Goal: Information Seeking & Learning: Learn about a topic

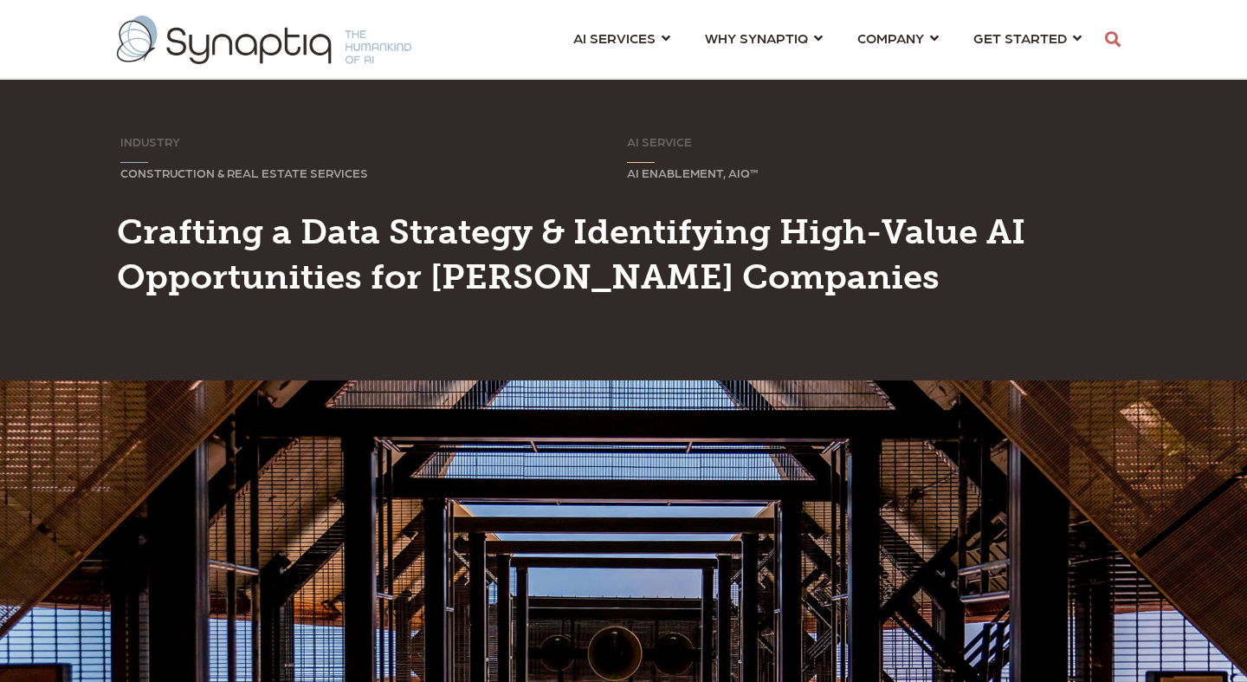
scroll to position [0, 8]
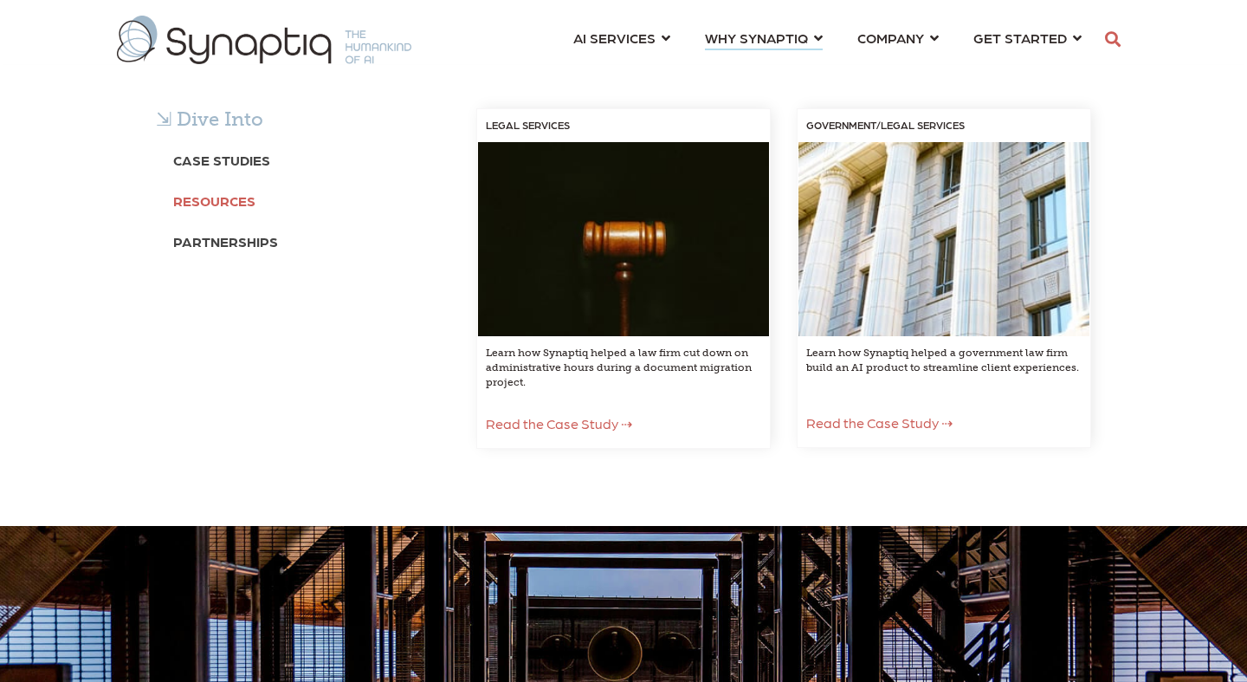
click at [234, 207] on b "Resources" at bounding box center [214, 200] width 82 height 16
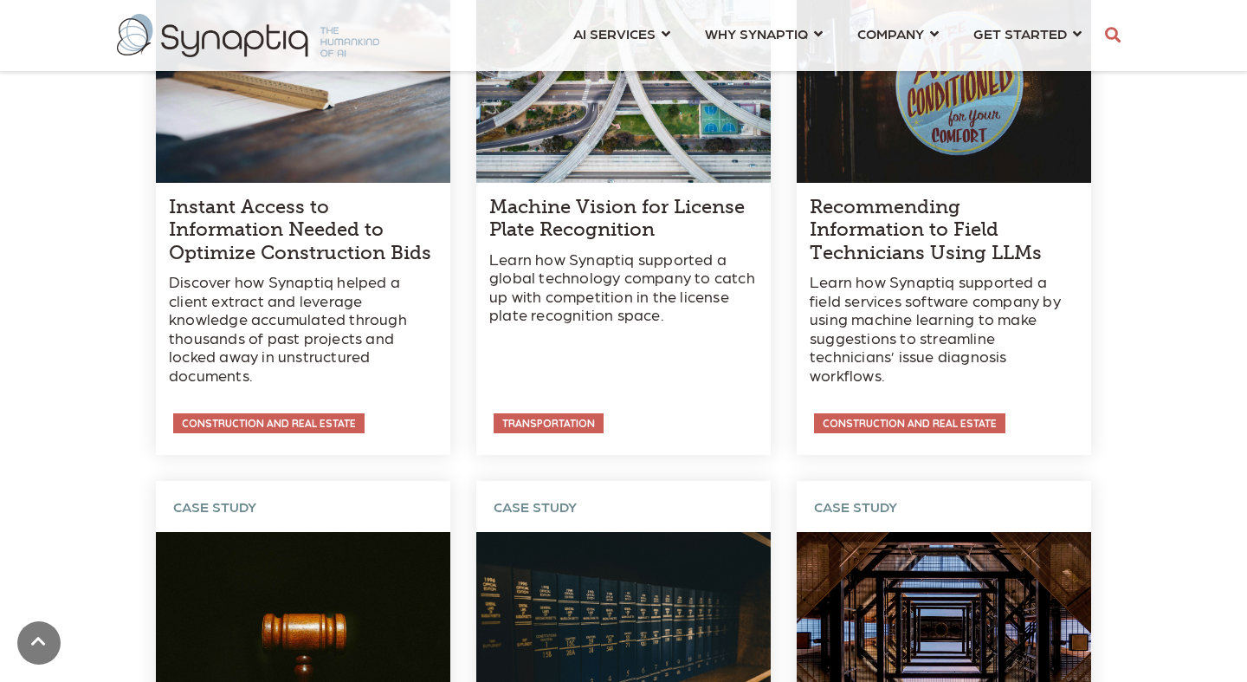
scroll to position [1910, 0]
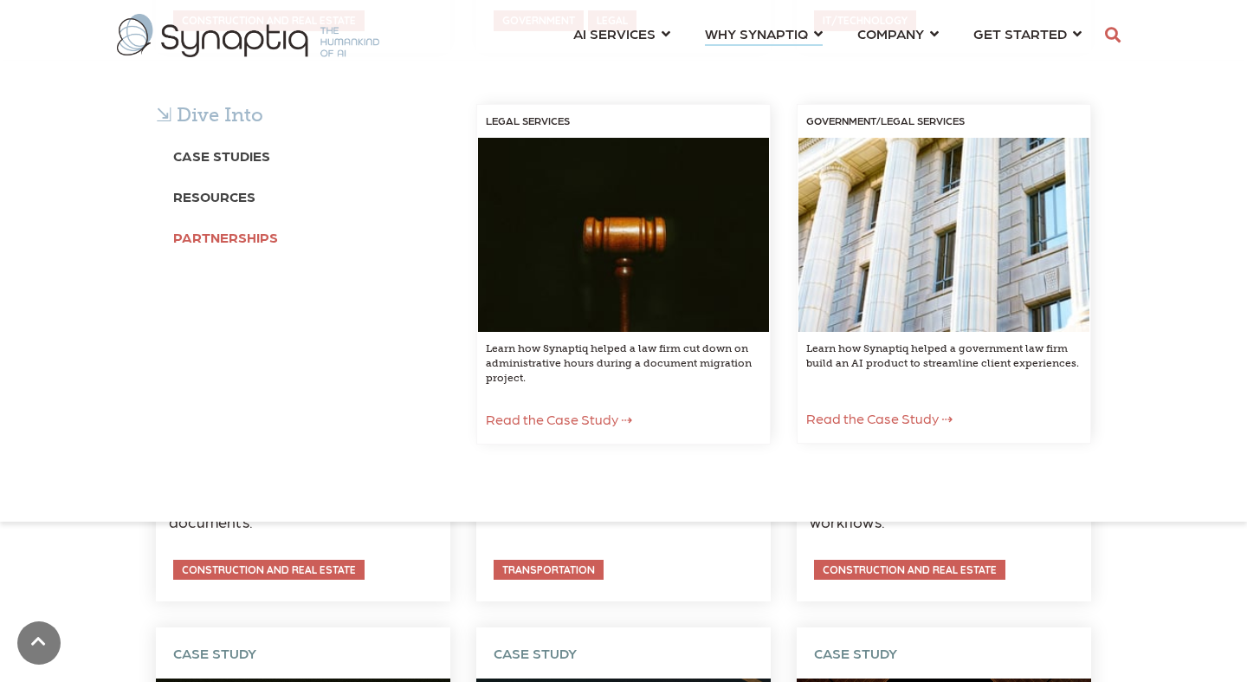
click at [226, 236] on b "Partnerships" at bounding box center [225, 237] width 105 height 16
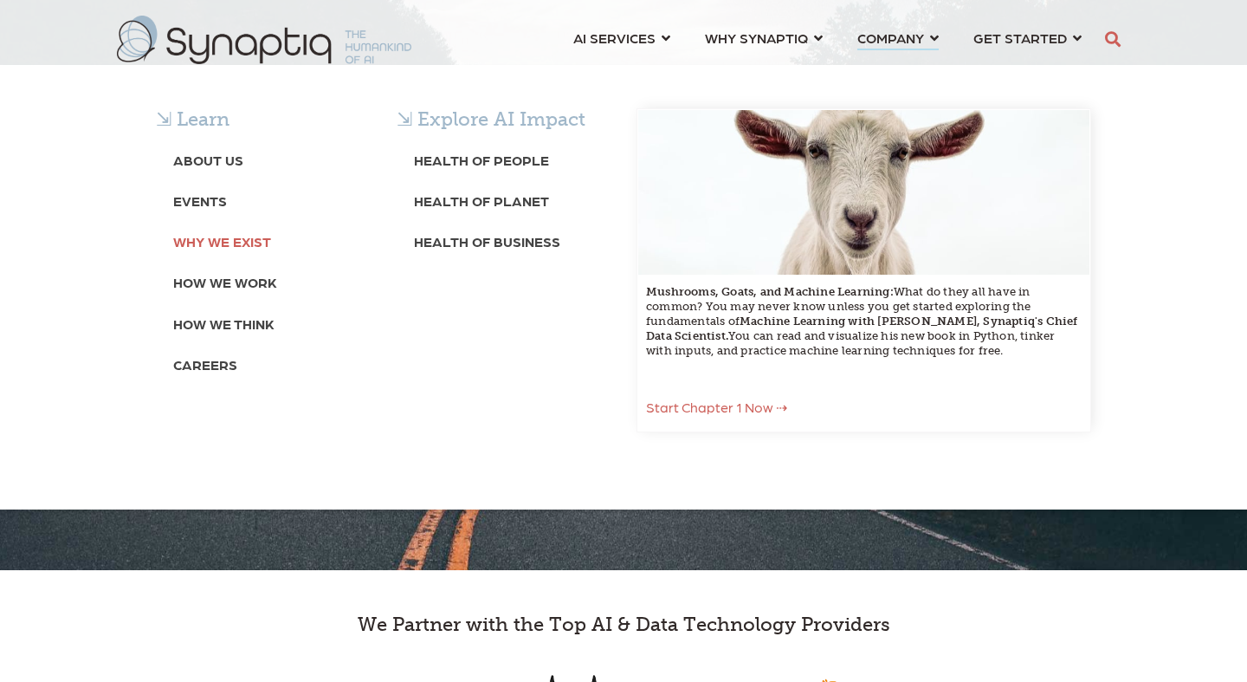
click at [236, 245] on b "Why We Exist" at bounding box center [222, 241] width 98 height 16
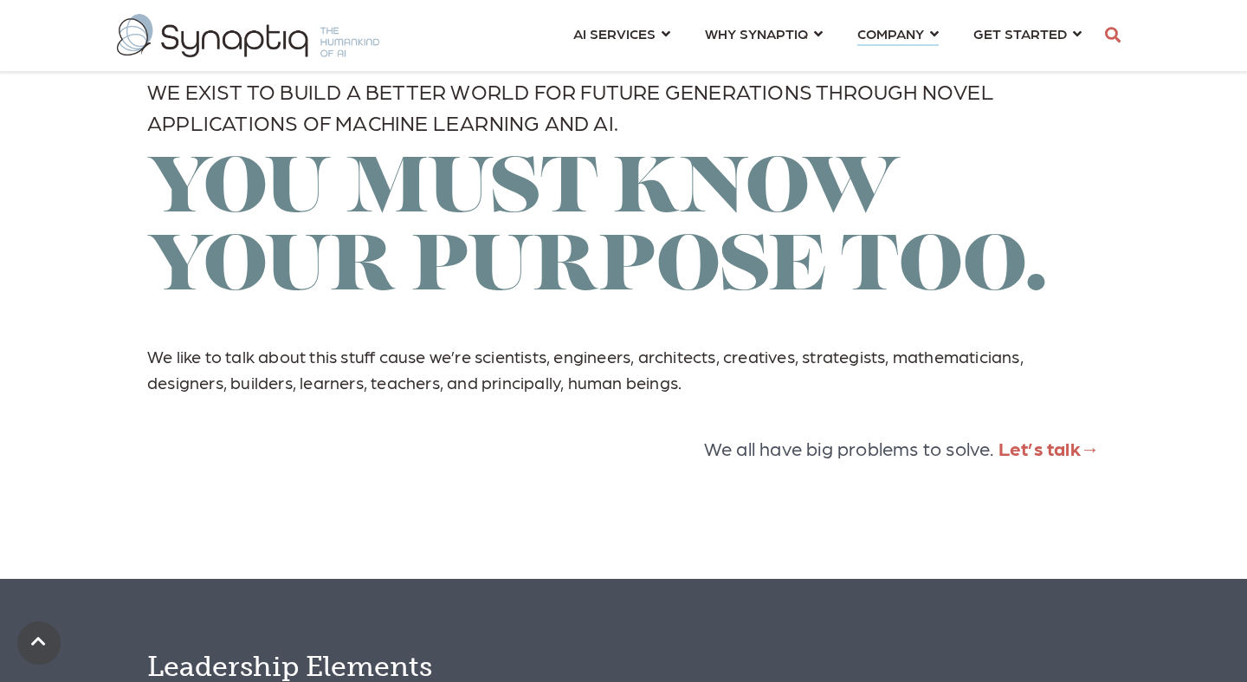
scroll to position [3076, 0]
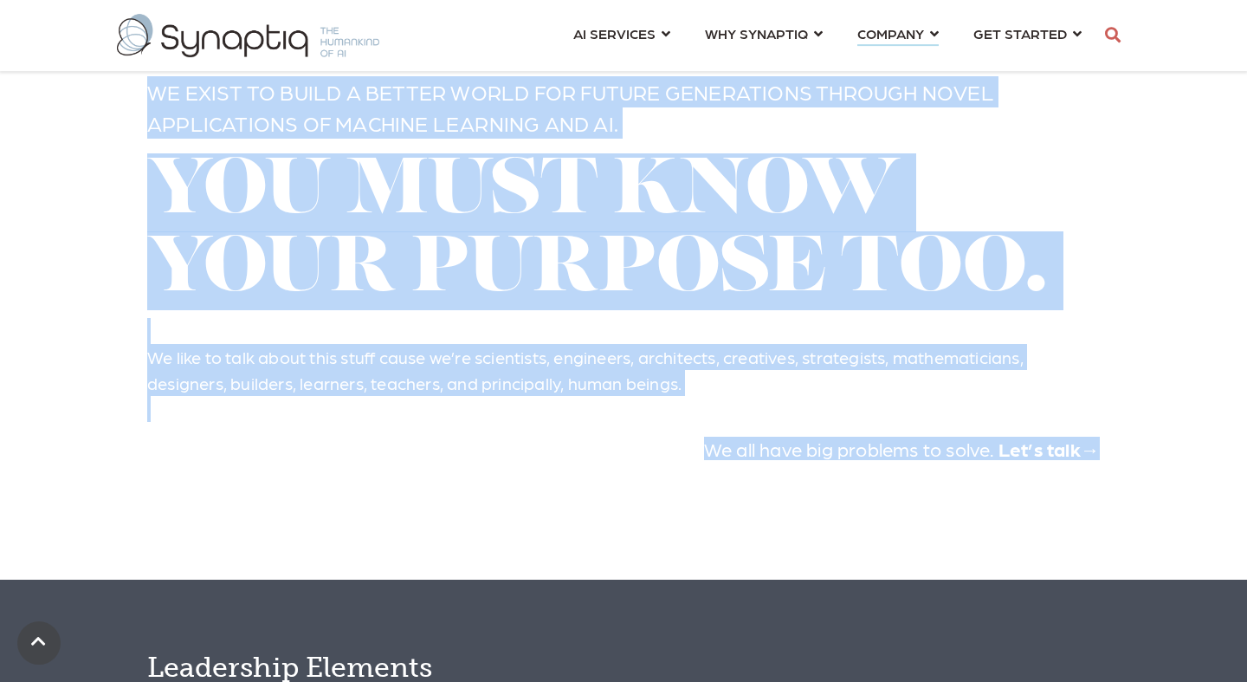
drag, startPoint x: 147, startPoint y: 113, endPoint x: 65, endPoint y: 100, distance: 83.3
click at [65, 99] on div "We exist to build a better world for future generations through novel applicati…" at bounding box center [623, 275] width 1247 height 607
copy div "We exist to build a better world for future generations through novel applicati…"
click at [601, 475] on div "We exist to build a better world for future generations through novel applicati…" at bounding box center [623, 275] width 953 height 399
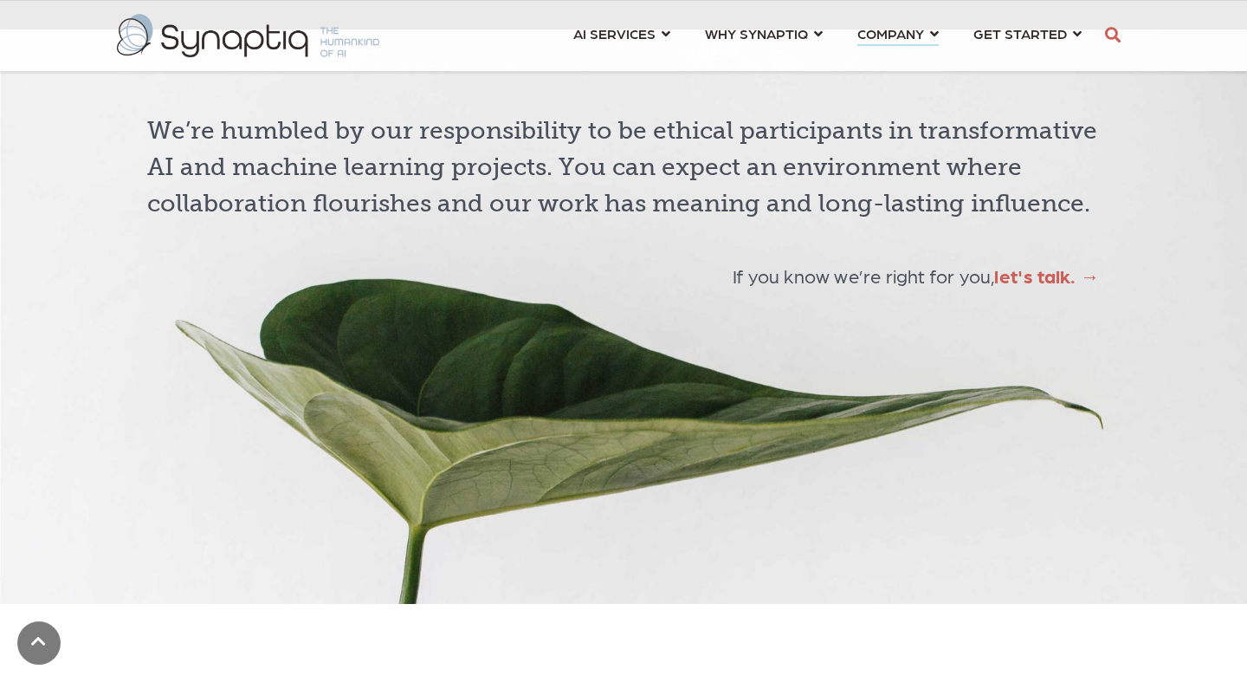
scroll to position [4580, 0]
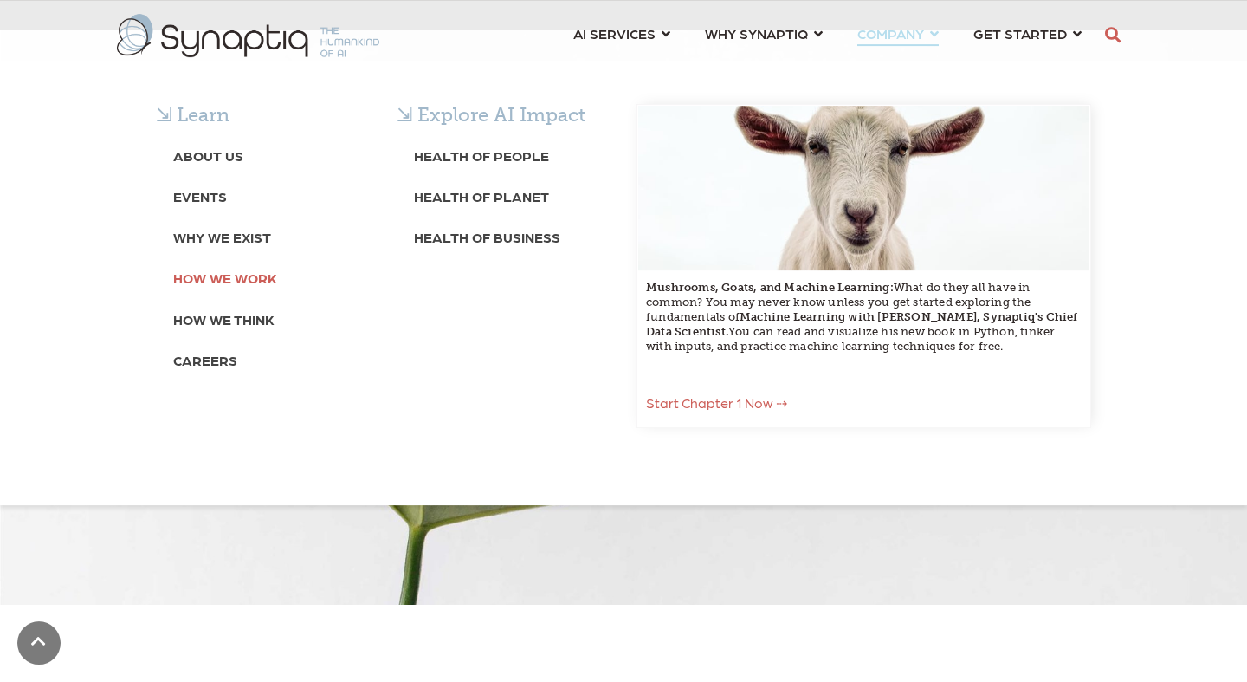
click at [221, 278] on b "How We Work" at bounding box center [225, 277] width 104 height 16
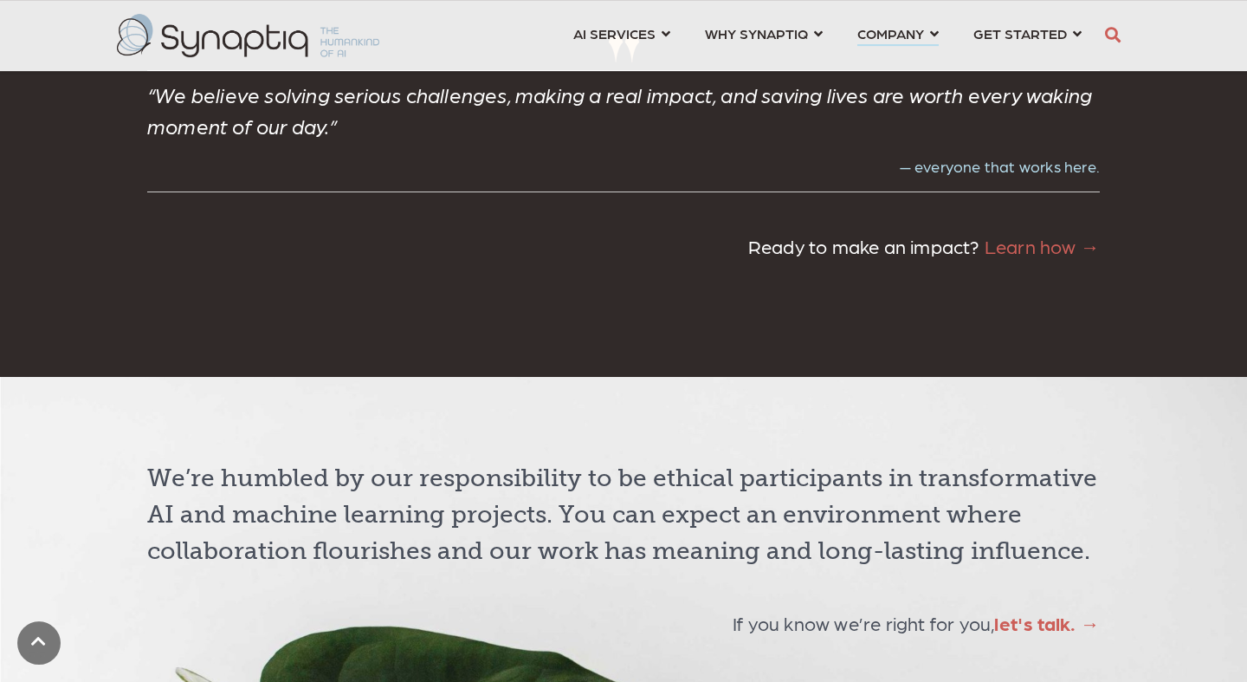
scroll to position [4237, 0]
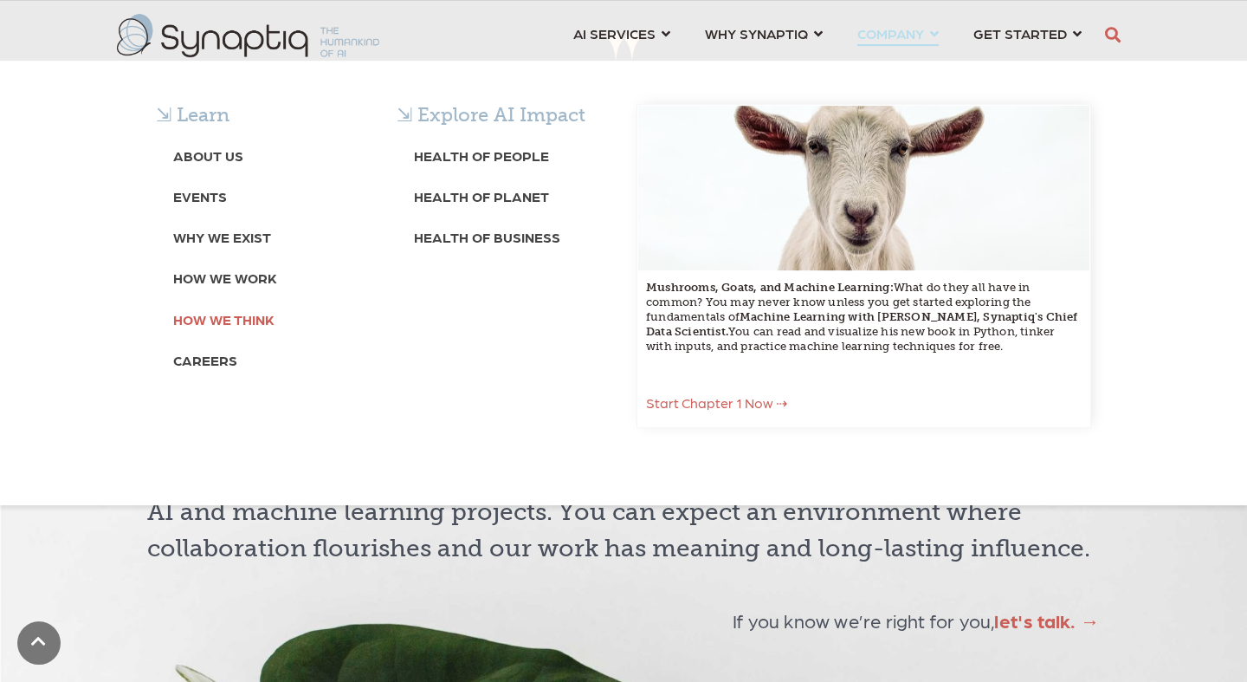
click at [221, 319] on b "How We Think" at bounding box center [223, 319] width 101 height 16
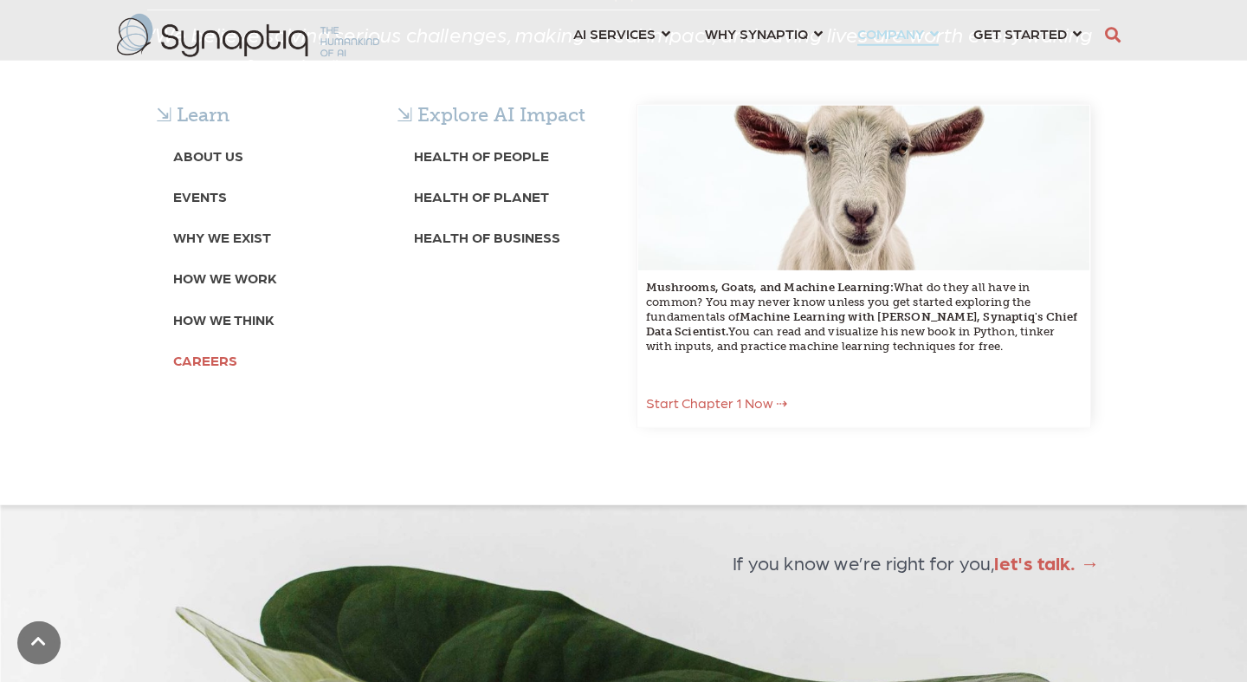
click at [225, 356] on b "Careers" at bounding box center [205, 360] width 64 height 16
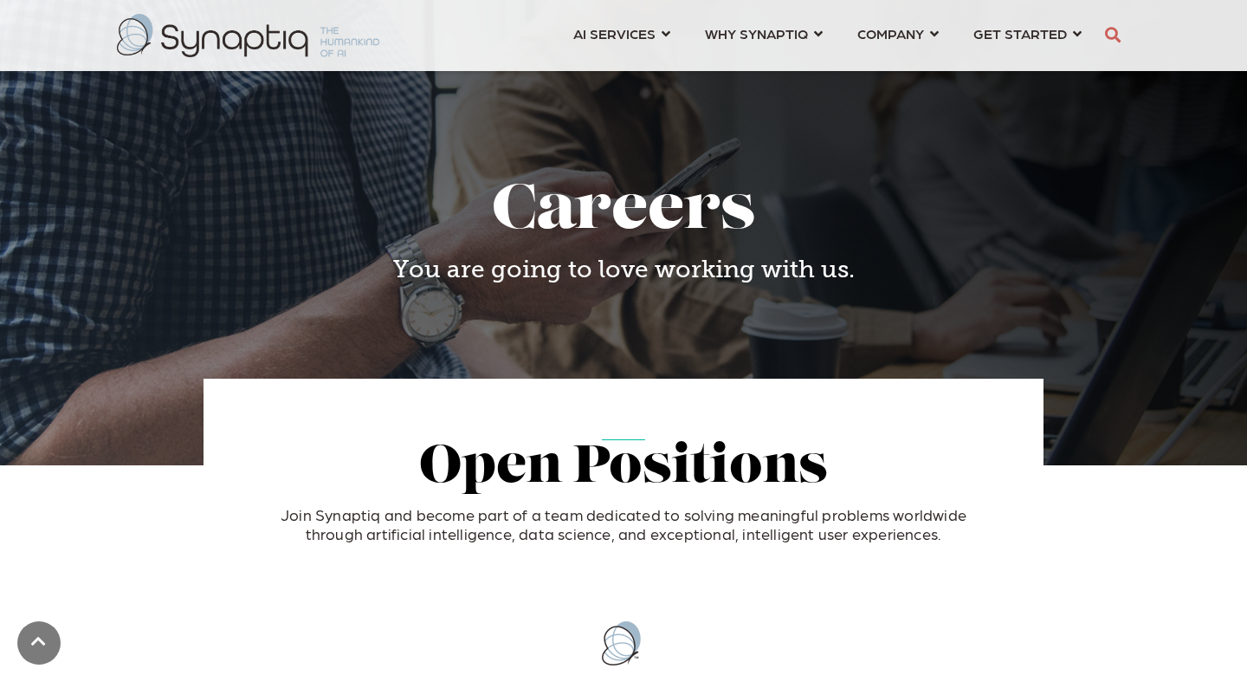
scroll to position [0, 8]
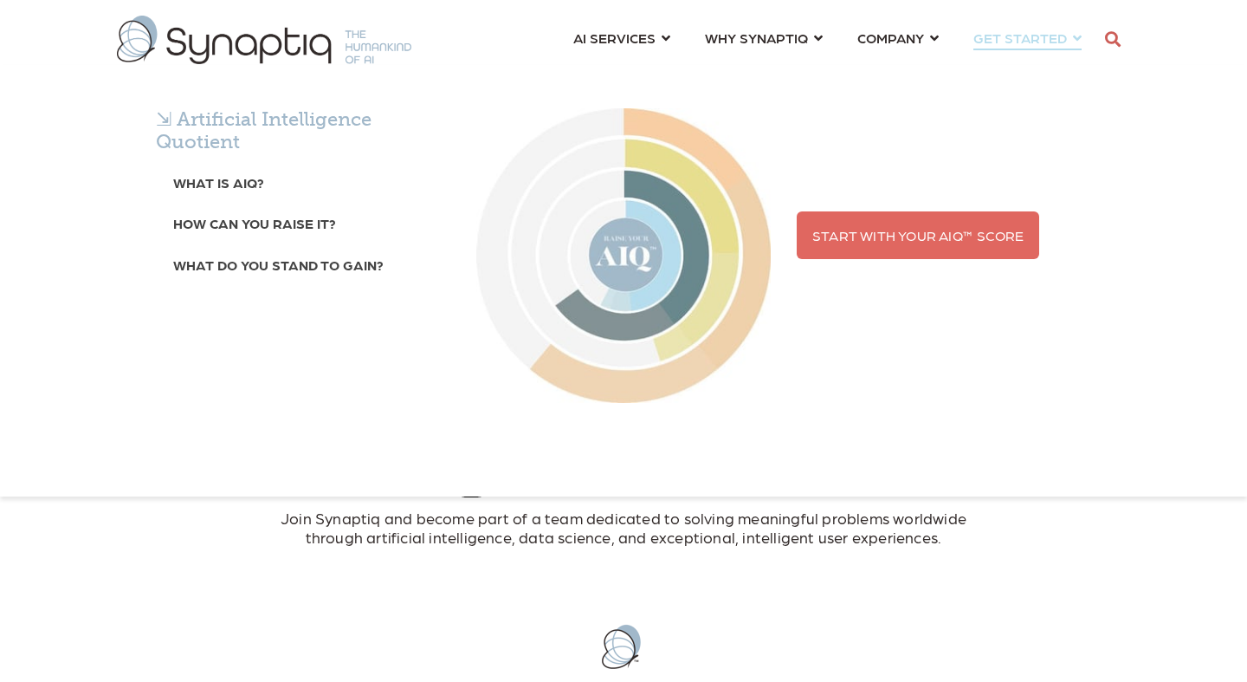
click at [973, 219] on link "Start With Your AIQ™ Score" at bounding box center [918, 235] width 242 height 48
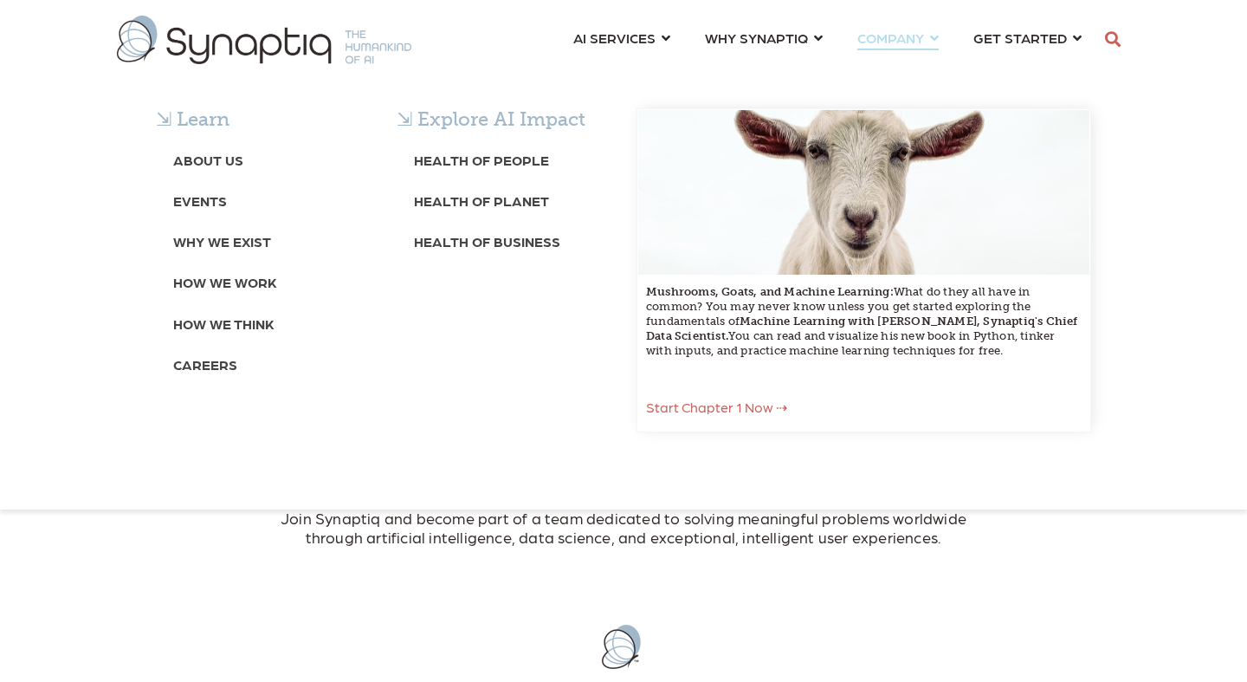
click at [696, 413] on span "Start Chapter 1 Now ⇢" at bounding box center [716, 406] width 141 height 16
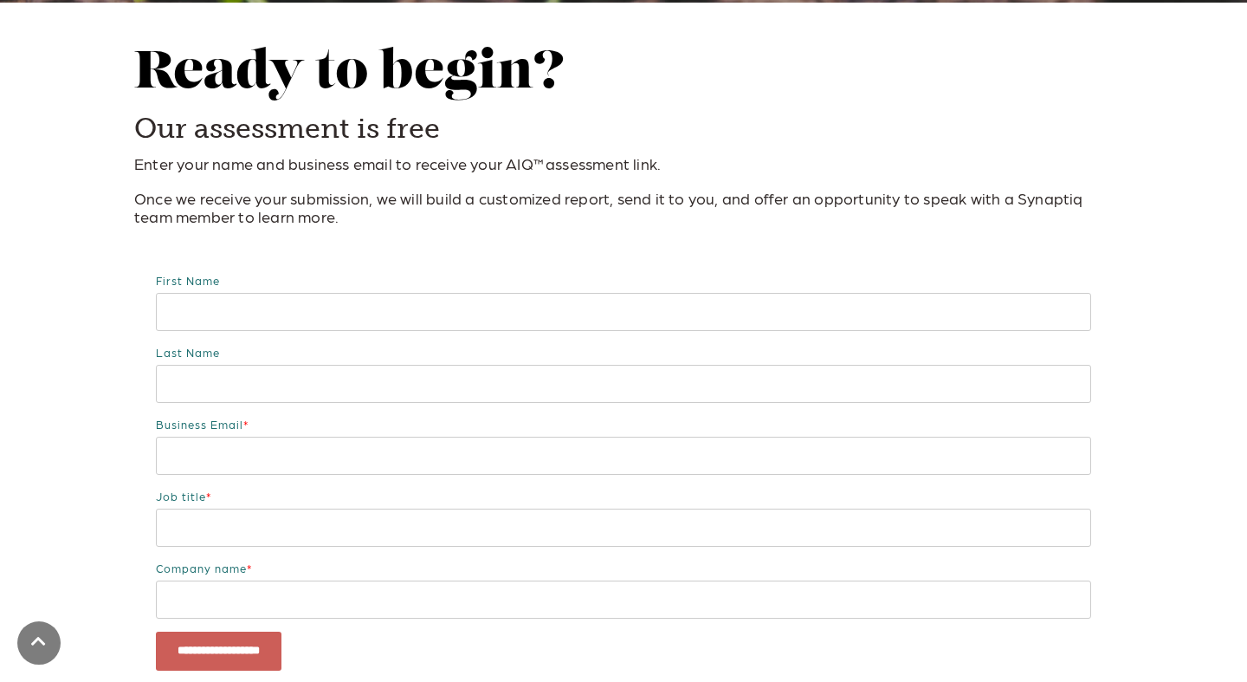
scroll to position [0, 8]
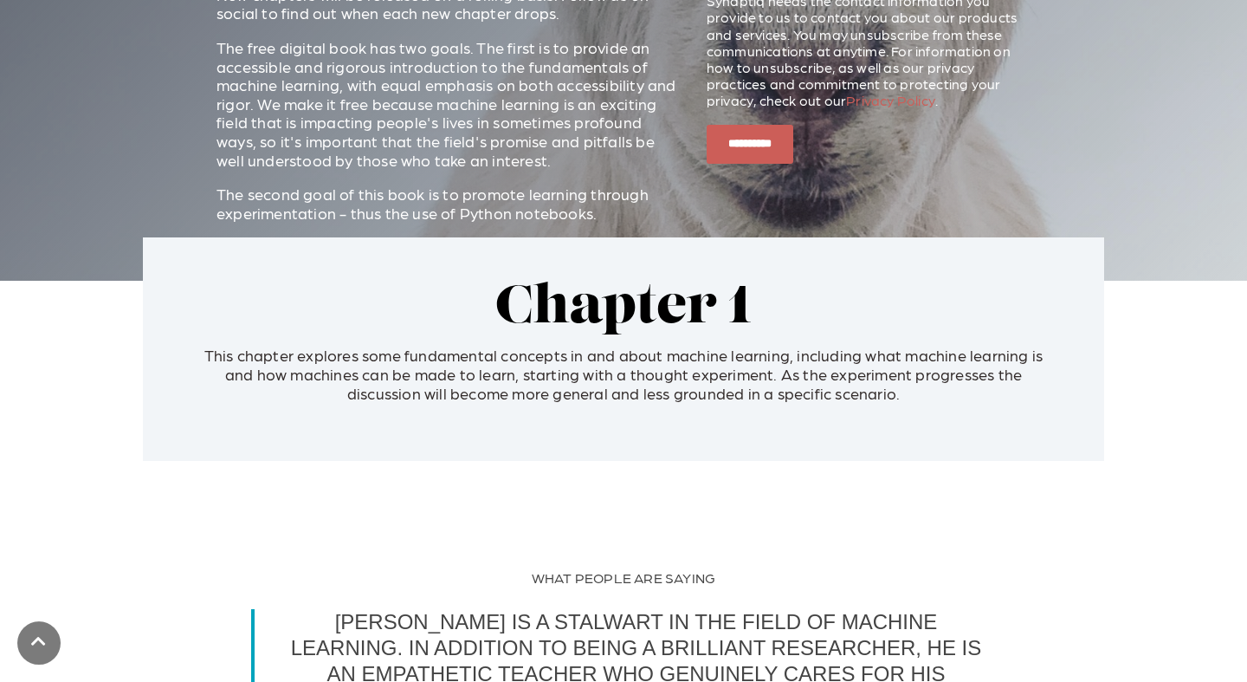
scroll to position [326, 0]
